Goal: Information Seeking & Learning: Check status

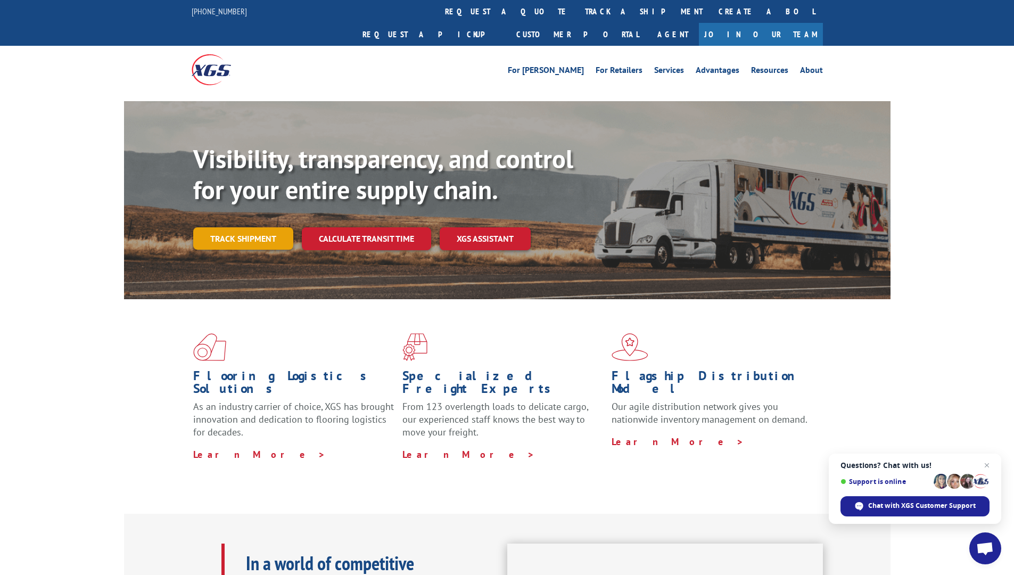
click at [241, 227] on link "Track shipment" at bounding box center [243, 238] width 100 height 22
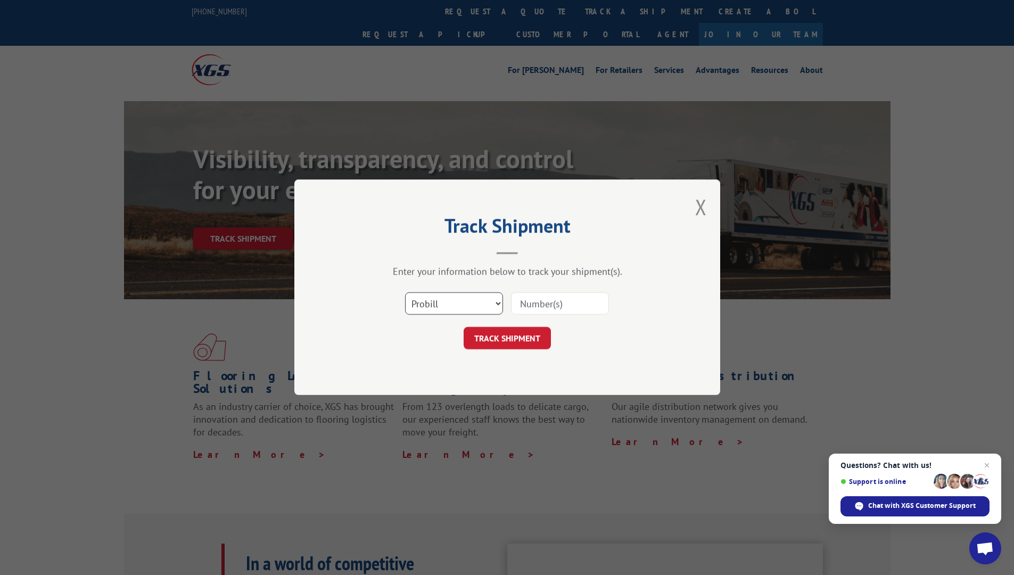
click at [492, 314] on select "Select category... Probill BOL PO" at bounding box center [454, 304] width 98 height 22
select select "po"
click at [405, 293] on select "Select category... Probill BOL PO" at bounding box center [454, 304] width 98 height 22
click at [556, 302] on input at bounding box center [560, 304] width 98 height 22
click at [924, 7] on div "Track Shipment Enter your information below to track your shipment(s). Select c…" at bounding box center [507, 287] width 1014 height 575
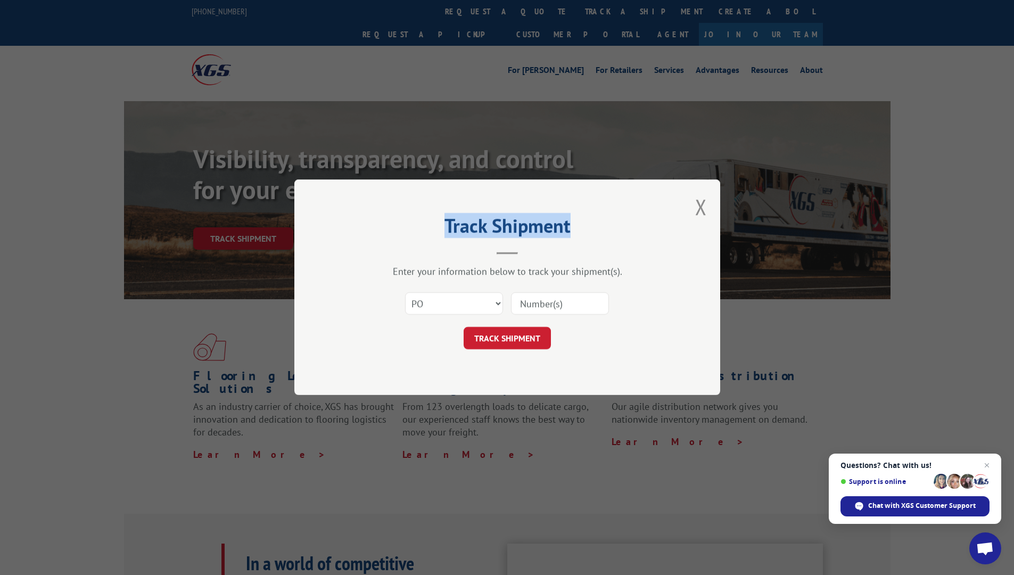
drag, startPoint x: 924, startPoint y: 7, endPoint x: 919, endPoint y: 186, distance: 179.5
click at [919, 186] on div "Track Shipment Enter your information below to track your shipment(s). Select c…" at bounding box center [507, 287] width 1014 height 575
click at [986, 467] on span "Close chat" at bounding box center [987, 465] width 13 height 13
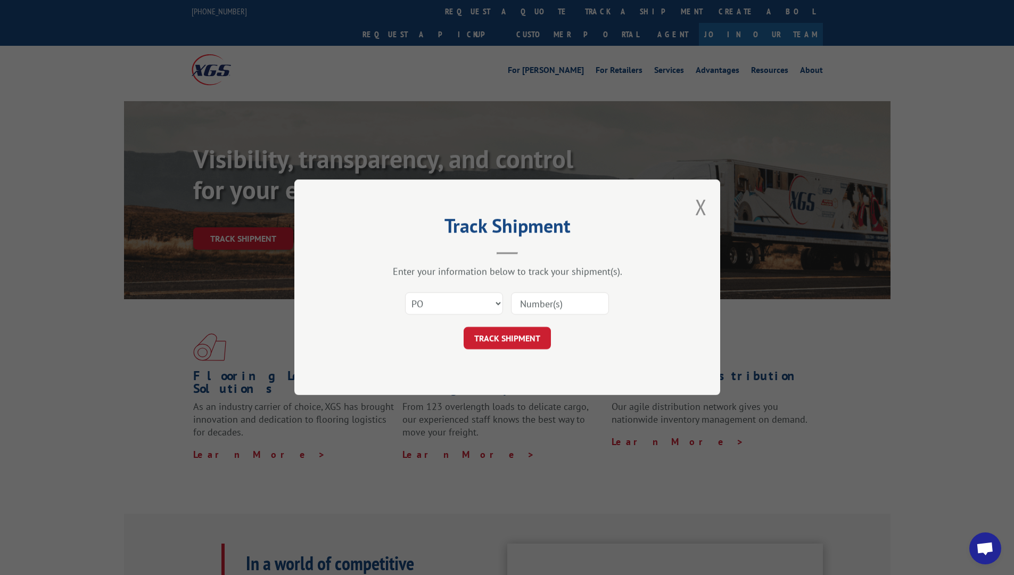
click at [908, 574] on div "Track Shipment Enter your information below to track your shipment(s). Select c…" at bounding box center [507, 287] width 1014 height 575
click at [719, 0] on div "Track Shipment Enter your information below to track your shipment(s). Select c…" at bounding box center [507, 287] width 1014 height 575
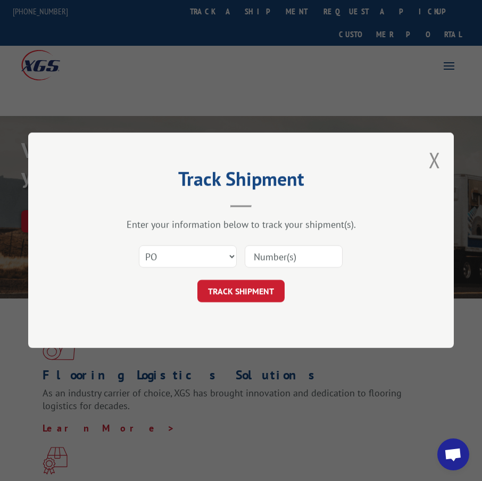
click at [289, 253] on input at bounding box center [294, 257] width 98 height 22
paste input "41518238"
type input "41518238"
click at [198, 281] on button "TRACK SHIPMENT" at bounding box center [241, 292] width 87 height 22
